Goal: Information Seeking & Learning: Understand process/instructions

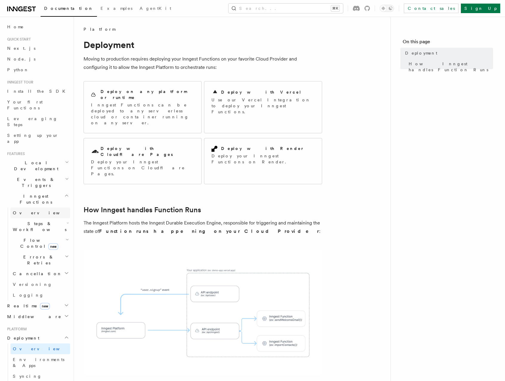
click at [24, 211] on span "Overview" at bounding box center [43, 213] width 61 height 5
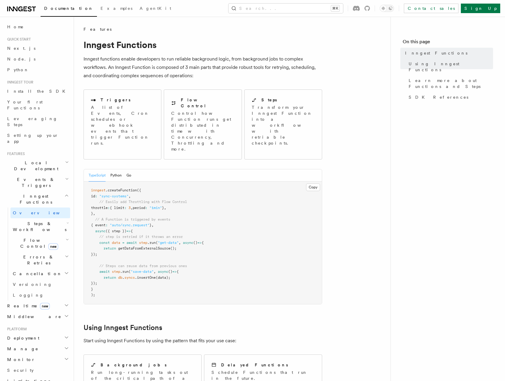
click at [120, 229] on span "({ step })" at bounding box center [116, 231] width 21 height 4
click at [22, 252] on h2 "Errors & Retries" at bounding box center [40, 260] width 60 height 17
click at [29, 272] on span "Overview" at bounding box center [49, 274] width 61 height 5
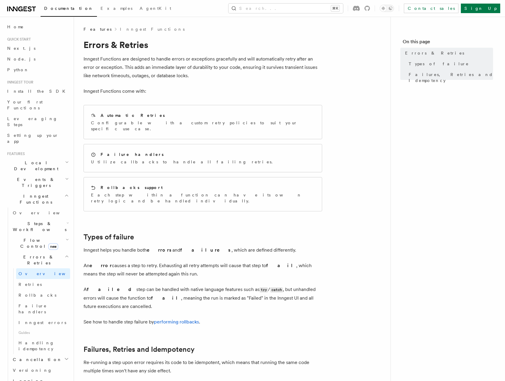
click at [26, 238] on span "Flow Control new" at bounding box center [37, 244] width 55 height 12
click at [26, 221] on span "Steps & Workflows" at bounding box center [38, 227] width 56 height 12
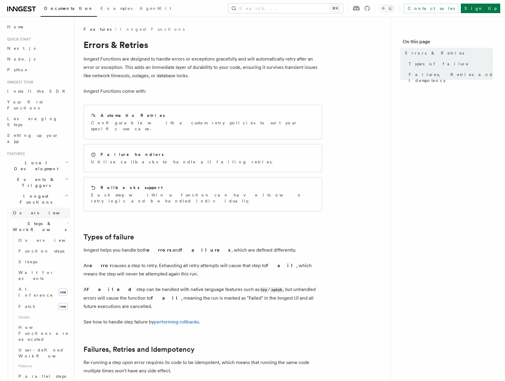
click at [26, 211] on span "Overview" at bounding box center [43, 213] width 61 height 5
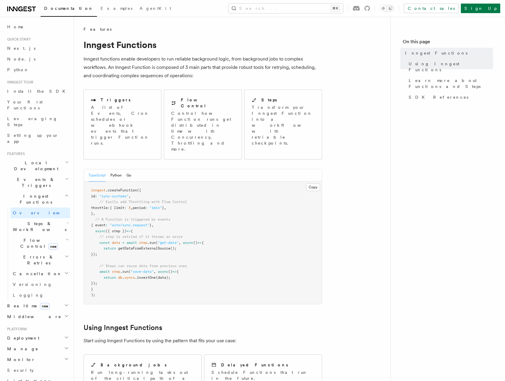
click at [154, 241] on span ".run" at bounding box center [151, 243] width 8 height 4
click at [147, 246] on span "getDataFromExternalSource" at bounding box center [144, 248] width 52 height 4
click at [158, 232] on pre "inngest .createFunction ({ id : "sync-systems" , // Easily add Throttling with …" at bounding box center [203, 243] width 238 height 123
click at [26, 177] on span "Events & Triggers" at bounding box center [35, 183] width 60 height 12
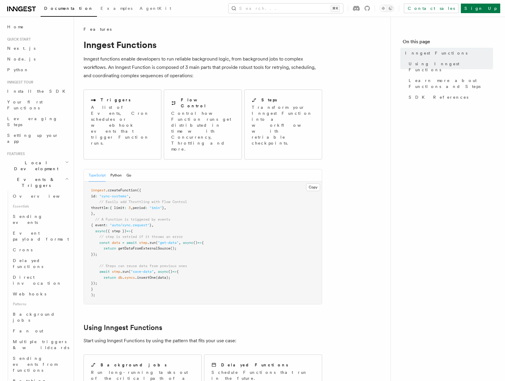
drag, startPoint x: 26, startPoint y: 153, endPoint x: 44, endPoint y: 156, distance: 18.2
click at [44, 174] on h2 "Events & Triggers" at bounding box center [37, 182] width 65 height 17
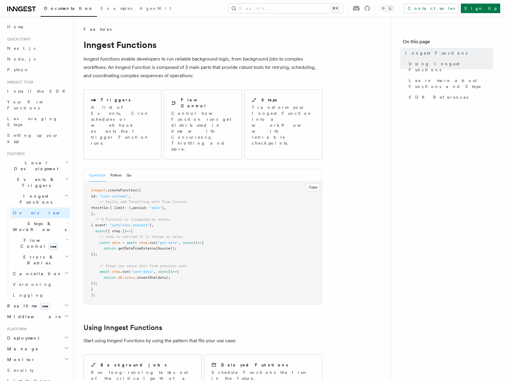
click at [25, 174] on h2 "Events & Triggers" at bounding box center [37, 182] width 65 height 17
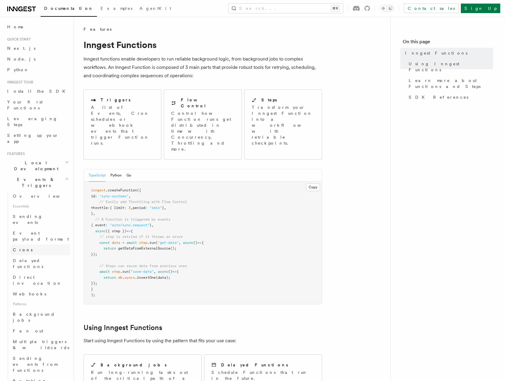
click at [25, 245] on link "Crons" at bounding box center [40, 250] width 60 height 11
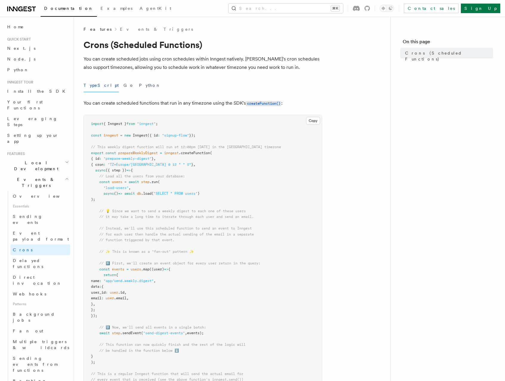
click at [141, 154] on span "prepareWeeklyDigest" at bounding box center [138, 153] width 40 height 4
click at [232, 145] on span "// This weekly digest function will run at 12:00pm [DATE] in the [GEOGRAPHIC_DA…" at bounding box center [186, 147] width 190 height 4
drag, startPoint x: 95, startPoint y: 165, endPoint x: 189, endPoint y: 165, distance: 94.3
click at [189, 165] on pre "import { Inngest } from "inngest" ; const inngest = new Inngest ({ id : "signup…" at bounding box center [203, 298] width 238 height 367
copy span "{ cron : "TZ=Europe/[GEOGRAPHIC_DATA] 0 12 * * 5" } ,"
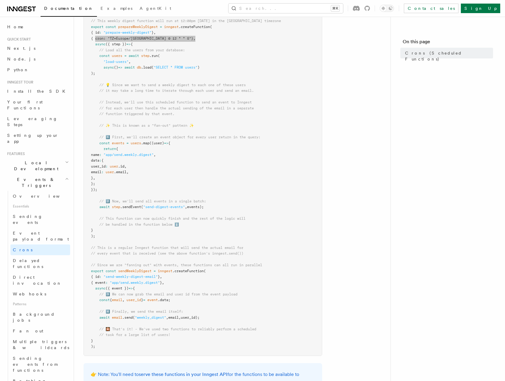
scroll to position [127, 0]
click at [21, 275] on span "Direct invocation" at bounding box center [37, 280] width 49 height 11
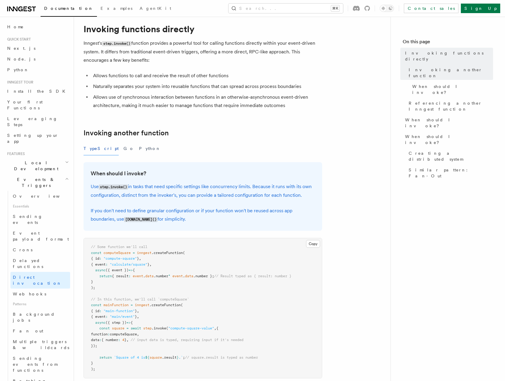
scroll to position [38, 0]
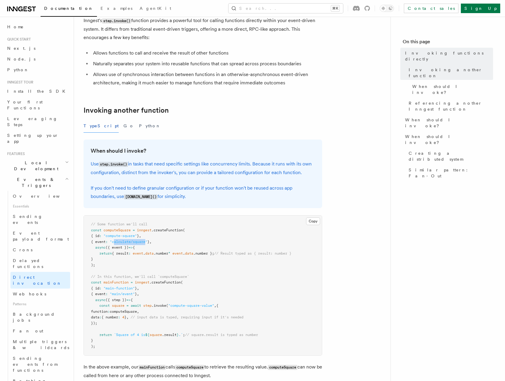
drag, startPoint x: 119, startPoint y: 242, endPoint x: 151, endPoint y: 243, distance: 32.3
click at [147, 243] on span ""calculate/square"" at bounding box center [129, 242] width 38 height 4
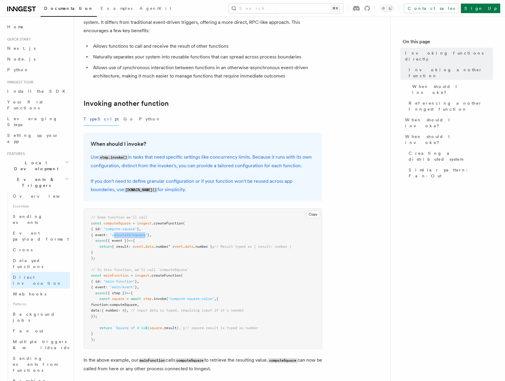
scroll to position [66, 0]
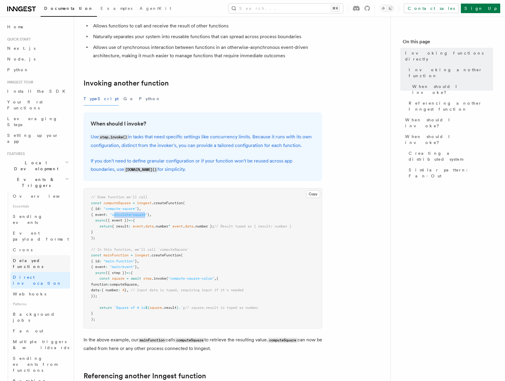
click at [38, 258] on span "Delayed functions" at bounding box center [28, 263] width 30 height 11
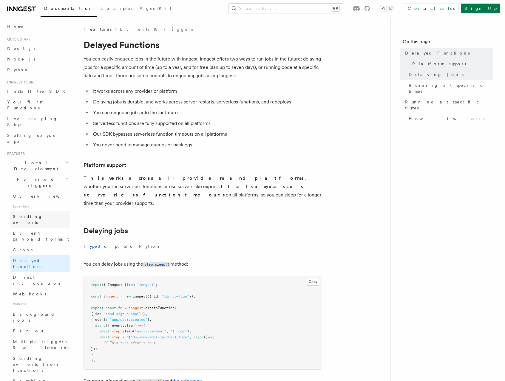
click at [30, 214] on span "Sending events" at bounding box center [28, 219] width 30 height 11
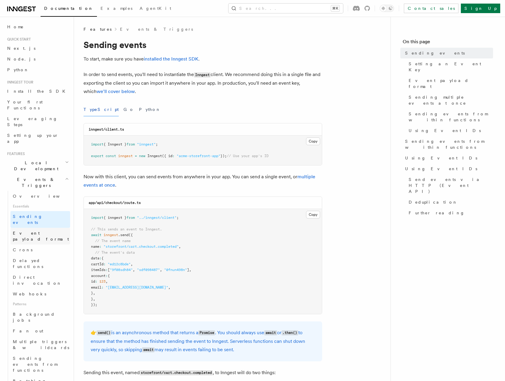
click at [31, 231] on span "Event payload format" at bounding box center [41, 236] width 56 height 11
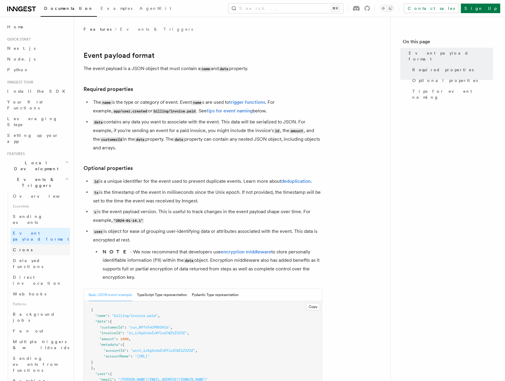
click at [33, 245] on link "Crons" at bounding box center [40, 250] width 60 height 11
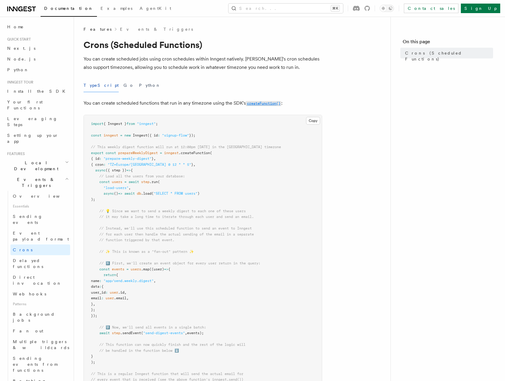
click at [252, 105] on code "createFunction()" at bounding box center [264, 103] width 36 height 5
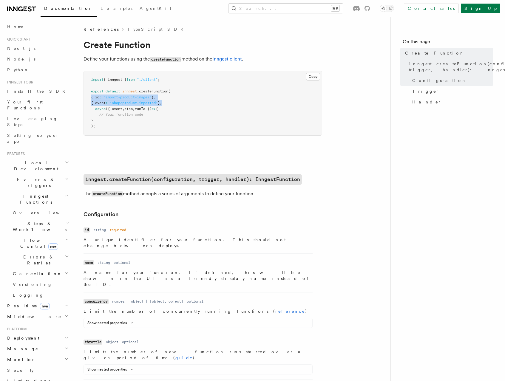
drag, startPoint x: 170, startPoint y: 103, endPoint x: 80, endPoint y: 98, distance: 90.6
copy code "{ id : "import-product-images" } , { event : "shop/product.imported" } ,"
click at [28, 211] on span "Overview" at bounding box center [43, 213] width 61 height 5
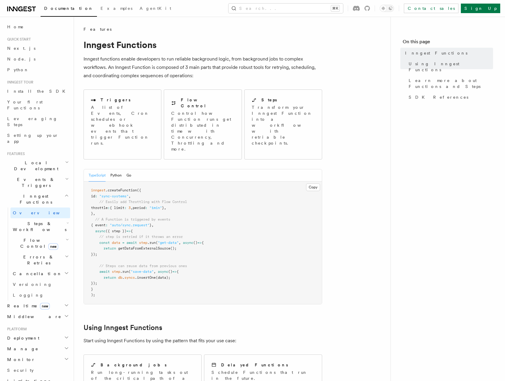
click at [47, 221] on span "Steps & Workflows" at bounding box center [38, 227] width 56 height 12
click at [44, 221] on span "Steps & Workflows" at bounding box center [38, 227] width 56 height 12
click at [24, 254] on span "Errors & Retries" at bounding box center [37, 260] width 54 height 12
click at [24, 238] on span "Flow Control new" at bounding box center [37, 244] width 55 height 12
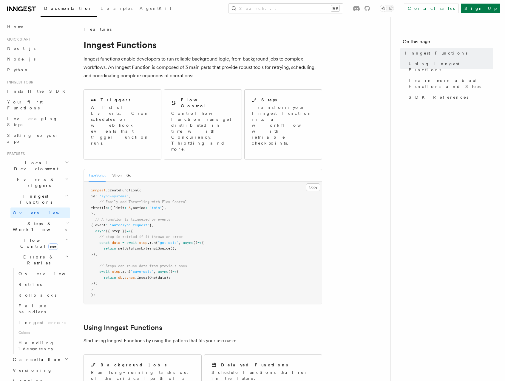
click at [42, 174] on h2 "Events & Triggers" at bounding box center [37, 182] width 65 height 17
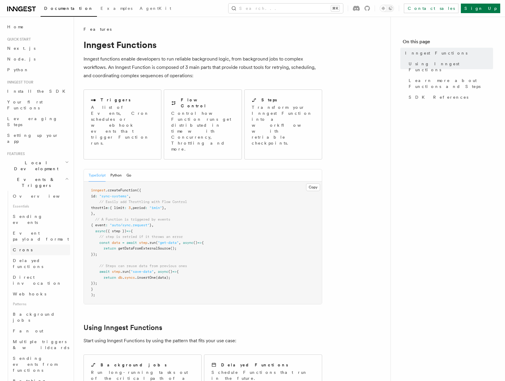
click at [21, 248] on span "Crons" at bounding box center [23, 250] width 20 height 5
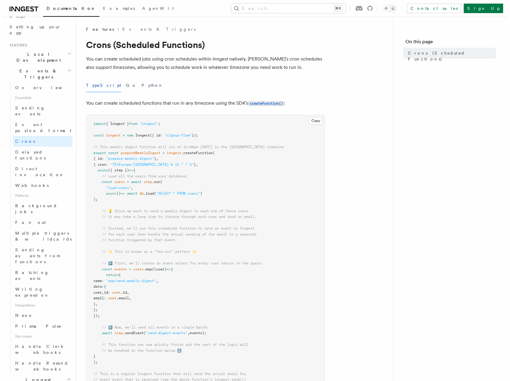
scroll to position [145, 0]
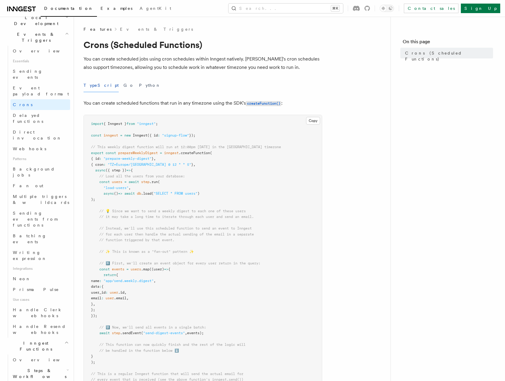
click at [101, 10] on span "Examples" at bounding box center [117, 8] width 32 height 5
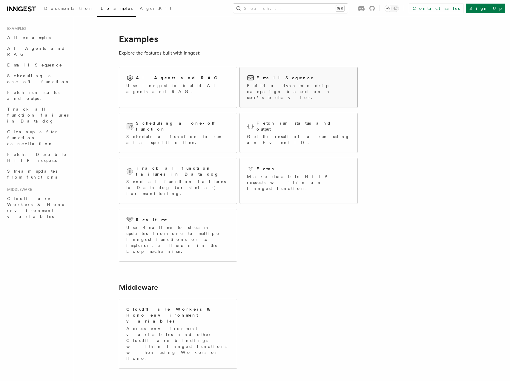
click at [266, 81] on div "Email Sequence Build a dynamic drip campaign based on a user's behavior." at bounding box center [298, 87] width 103 height 26
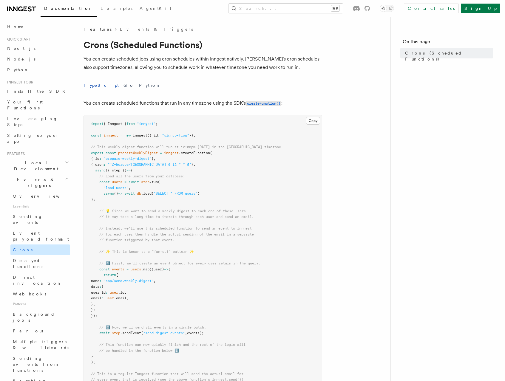
click at [25, 245] on link "Crons" at bounding box center [40, 250] width 60 height 11
click at [29, 231] on span "Event payload format" at bounding box center [41, 236] width 56 height 11
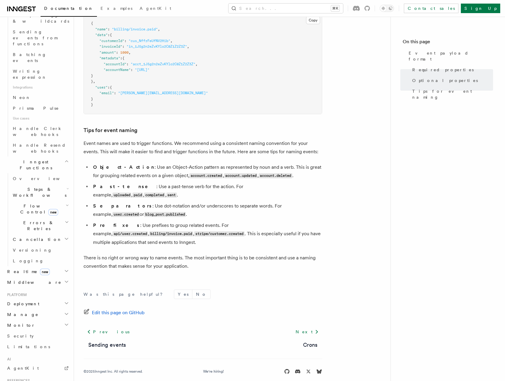
scroll to position [329, 0]
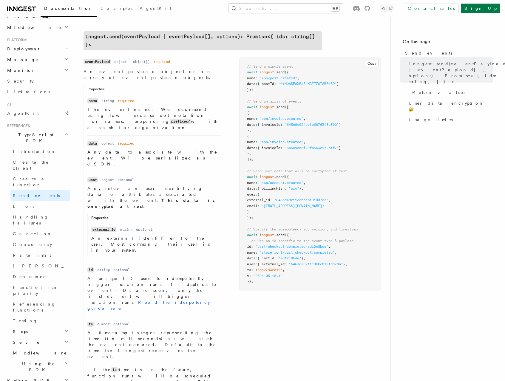
scroll to position [180, 0]
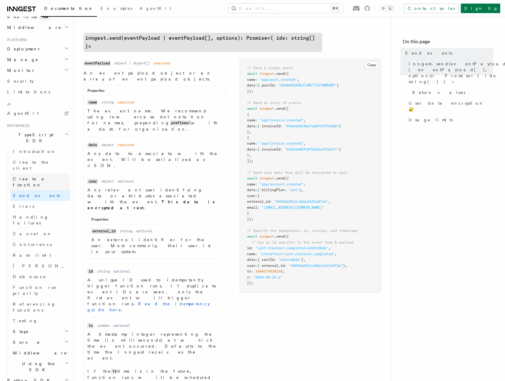
click at [33, 174] on link "Create a function" at bounding box center [40, 182] width 60 height 17
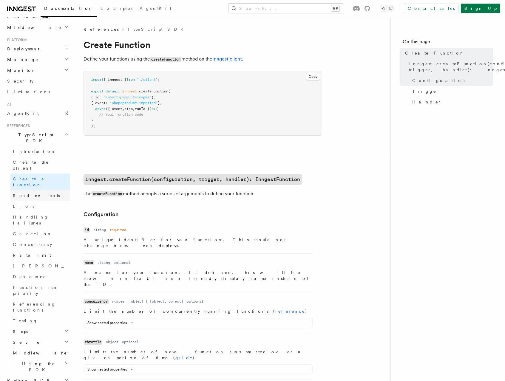
click at [30, 193] on span "Send events" at bounding box center [36, 195] width 47 height 5
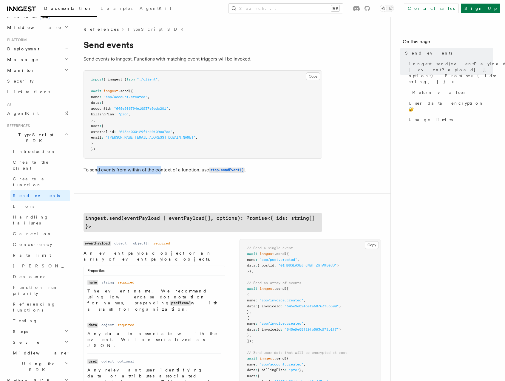
drag, startPoint x: 98, startPoint y: 169, endPoint x: 175, endPoint y: 170, distance: 77.9
click at [160, 170] on p "To send events from within of the context of a function, use step.sendEvent() ." at bounding box center [203, 170] width 239 height 9
click at [221, 170] on code "step.sendEvent()" at bounding box center [227, 170] width 36 height 5
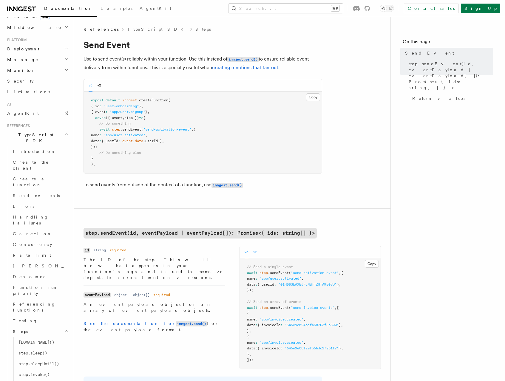
click at [256, 253] on button "v2" at bounding box center [255, 252] width 4 height 12
click at [247, 253] on button "v3" at bounding box center [247, 252] width 4 height 12
click at [254, 253] on button "v2" at bounding box center [255, 252] width 4 height 12
click at [246, 252] on button "v3" at bounding box center [247, 252] width 4 height 12
click at [255, 251] on button "v2" at bounding box center [255, 252] width 4 height 12
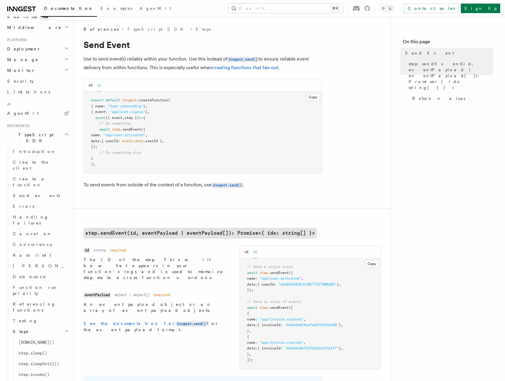
click at [249, 252] on div "v3 v2" at bounding box center [251, 252] width 13 height 12
click at [29, 177] on span "Create a function" at bounding box center [31, 182] width 36 height 11
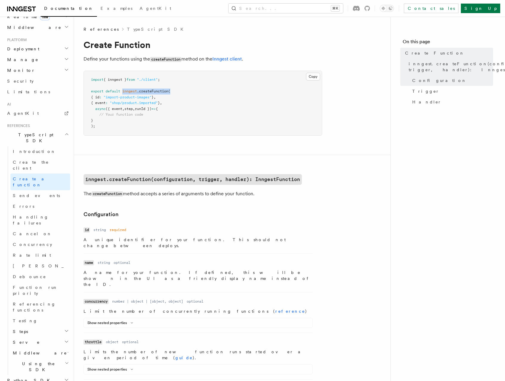
drag, startPoint x: 123, startPoint y: 90, endPoint x: 176, endPoint y: 91, distance: 52.8
click at [176, 91] on pre "import { inngest } from "./client" ; export default inngest .createFunction ( {…" at bounding box center [203, 103] width 238 height 64
copy span "inngest .createFunction ("
click at [162, 180] on code "inngest.createFunction(configuration, trigger, handler): InngestFunction" at bounding box center [193, 179] width 218 height 11
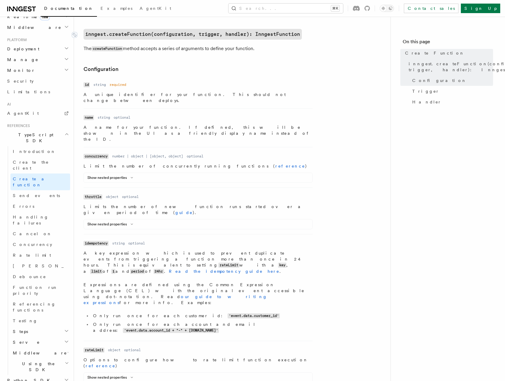
scroll to position [146, 0]
click at [200, 33] on code "inngest.createFunction(configuration, trigger, handler): InngestFunction" at bounding box center [193, 34] width 218 height 11
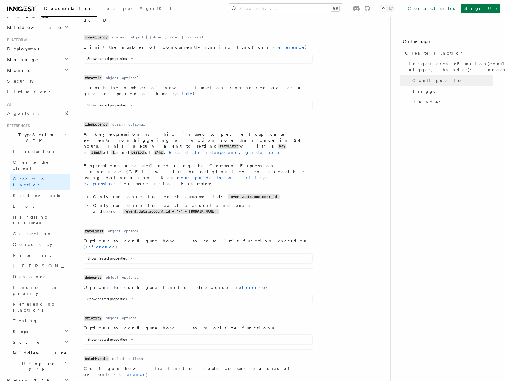
scroll to position [337, 0]
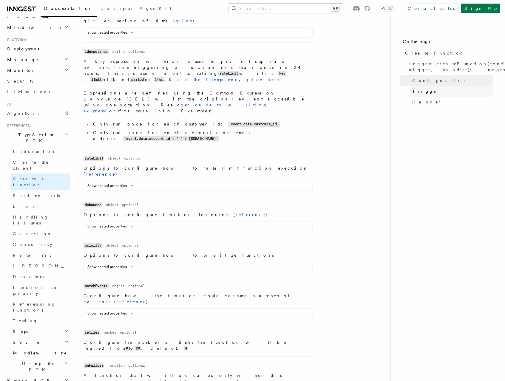
click at [423, 90] on span "Trigger" at bounding box center [425, 91] width 27 height 6
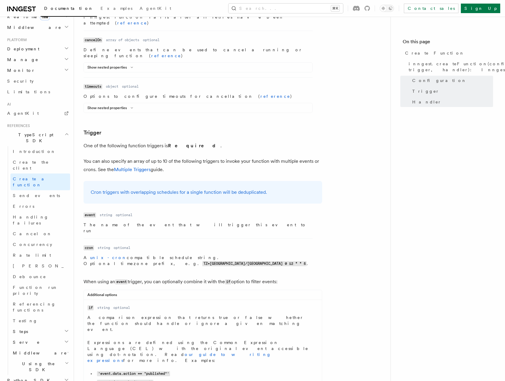
scroll to position [712, 0]
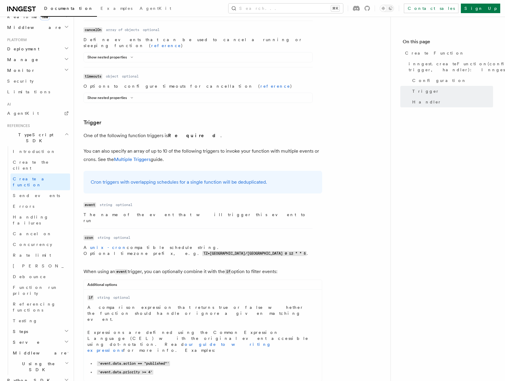
click at [0, 0] on p "The name of the event that will trigger this event to run" at bounding box center [0, 0] width 0 height 0
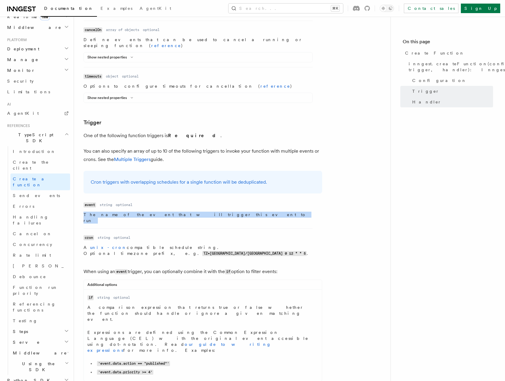
click at [0, 0] on p "The name of the event that will trigger this event to run" at bounding box center [0, 0] width 0 height 0
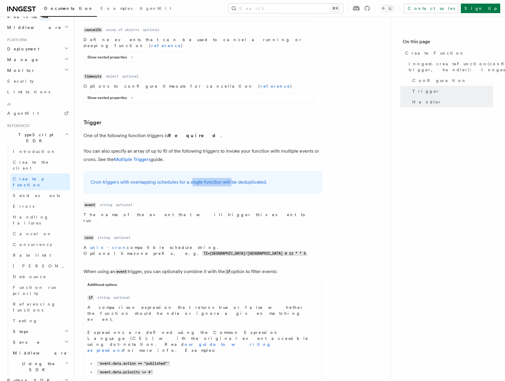
drag, startPoint x: 191, startPoint y: 92, endPoint x: 231, endPoint y: 93, distance: 39.7
click at [231, 178] on p "Cron triggers with overlapping schedules for a single function will be deduplic…" at bounding box center [203, 182] width 224 height 8
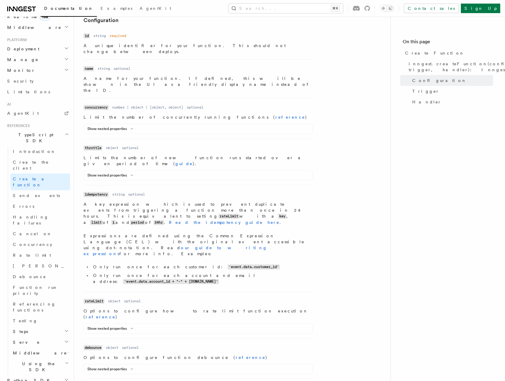
scroll to position [0, 0]
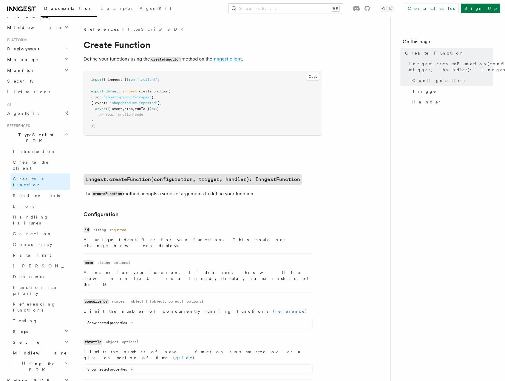
click at [227, 58] on link "Inngest client" at bounding box center [227, 59] width 30 height 6
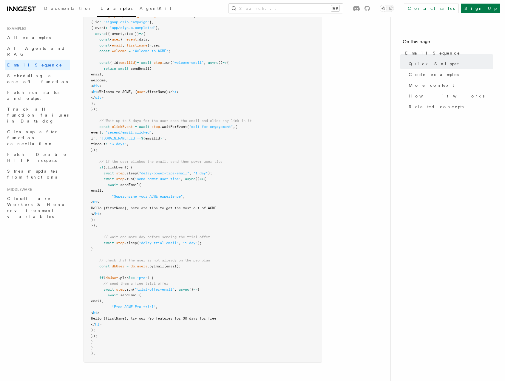
scroll to position [205, 0]
